Goal: Information Seeking & Learning: Learn about a topic

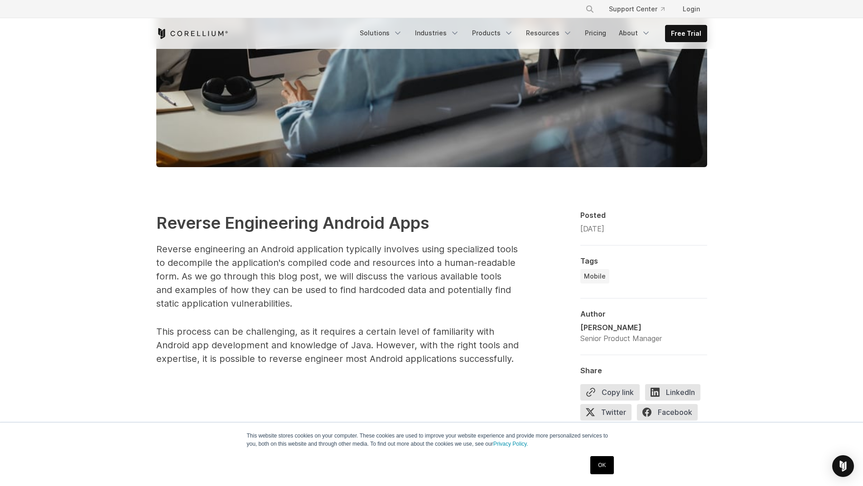
scroll to position [498, 0]
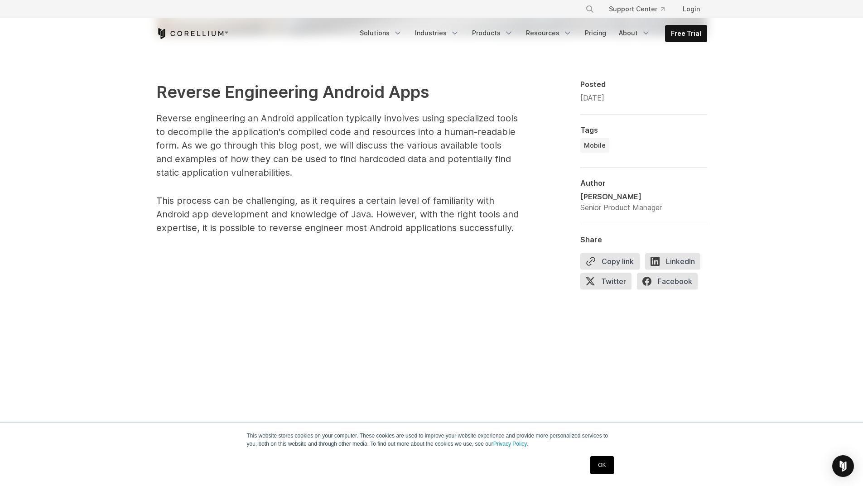
click at [366, 151] on p "Reverse engineering an Android application typically involves using specialized…" at bounding box center [337, 145] width 362 height 68
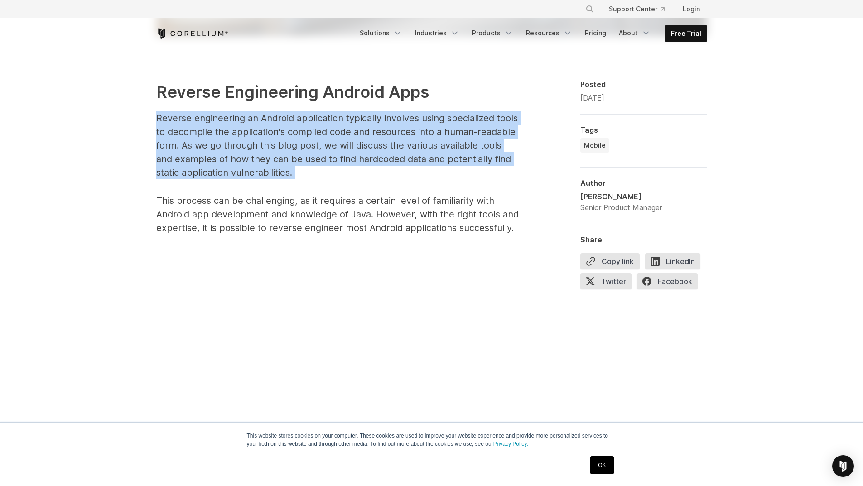
click at [366, 151] on p "Reverse engineering an Android application typically involves using specialized…" at bounding box center [337, 145] width 362 height 68
click at [258, 173] on p "Reverse engineering an Android application typically involves using specialized…" at bounding box center [337, 145] width 362 height 68
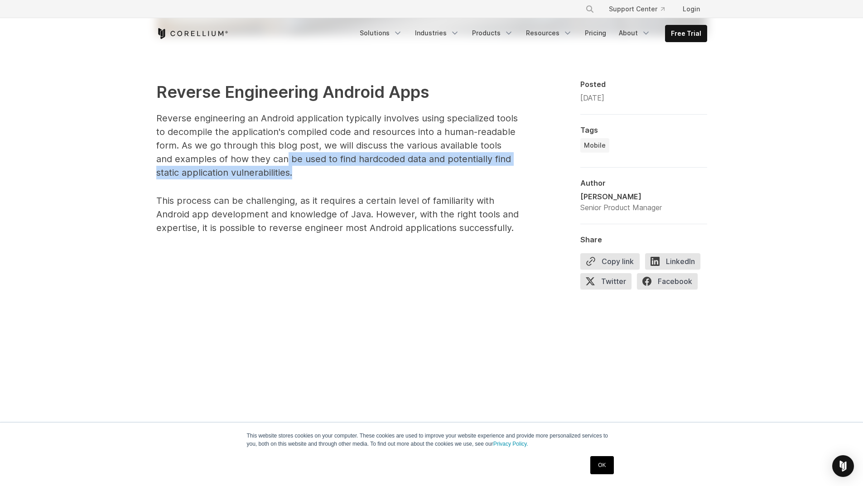
drag, startPoint x: 275, startPoint y: 173, endPoint x: 266, endPoint y: 159, distance: 15.7
click at [266, 159] on p "Reverse engineering an Android application typically involves using specialized…" at bounding box center [337, 145] width 362 height 68
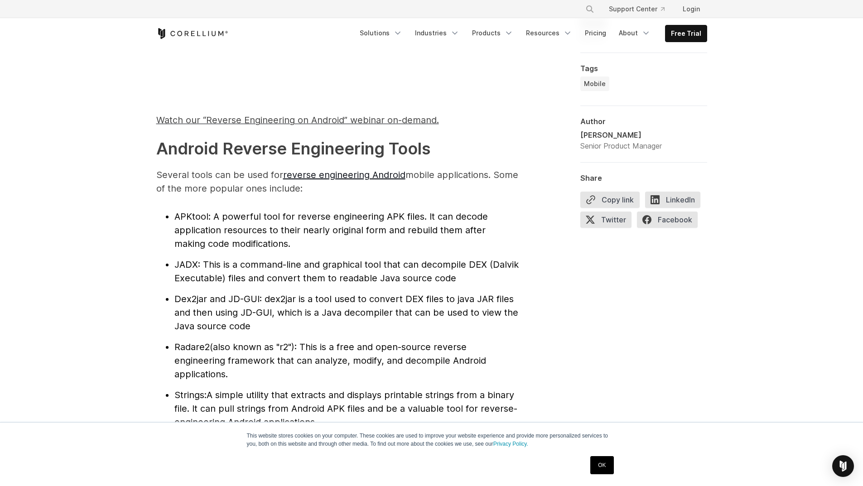
scroll to position [906, 0]
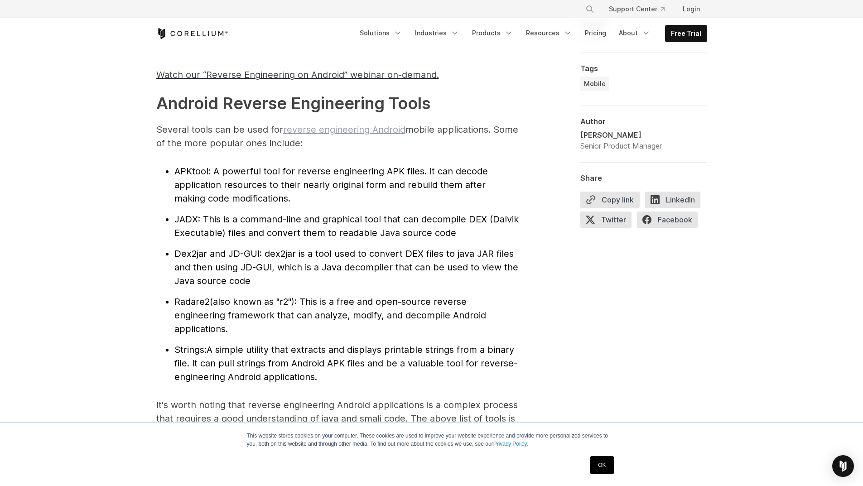
click at [326, 134] on link "reverse engineering Android" at bounding box center [344, 129] width 122 height 11
click at [192, 177] on li "APKtool : A powerful tool for reverse engineering APK files. It can decode appl…" at bounding box center [346, 184] width 344 height 41
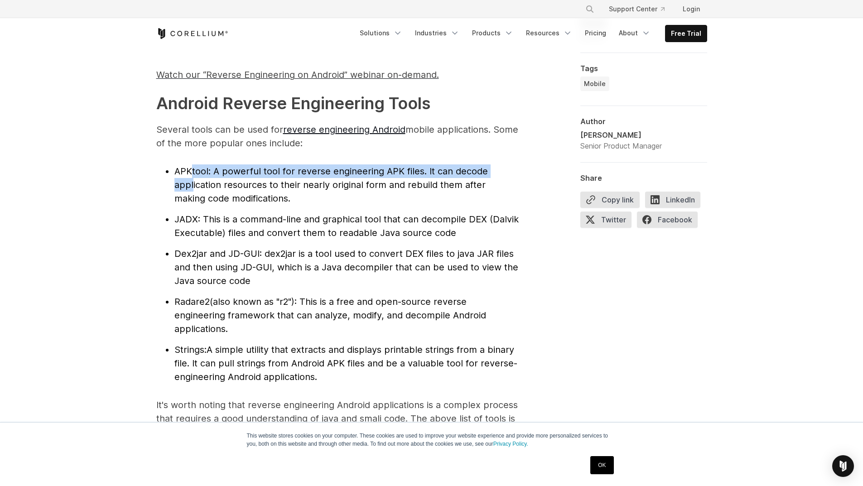
click at [192, 177] on li "APKtool : A powerful tool for reverse engineering APK files. It can decode appl…" at bounding box center [346, 184] width 344 height 41
click at [193, 166] on span "APKtool" at bounding box center [191, 171] width 34 height 11
